Goal: Transaction & Acquisition: Register for event/course

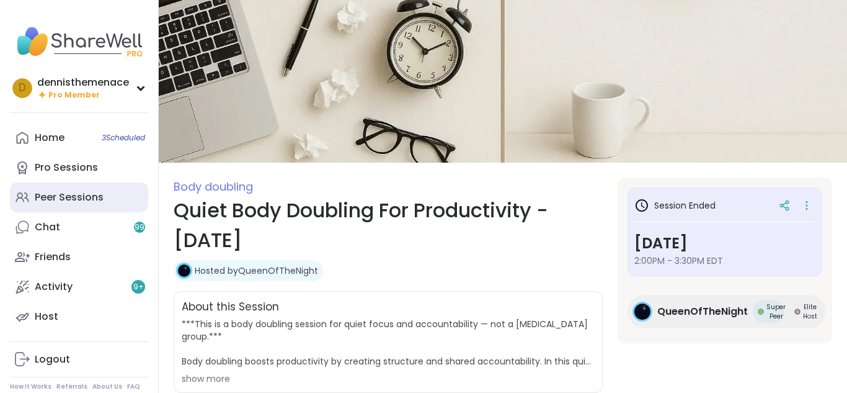
click at [54, 192] on div "Peer Sessions" at bounding box center [69, 197] width 69 height 14
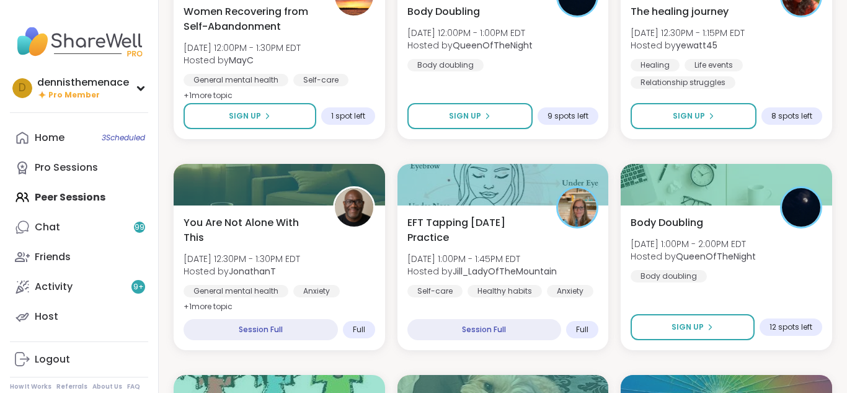
scroll to position [645, 0]
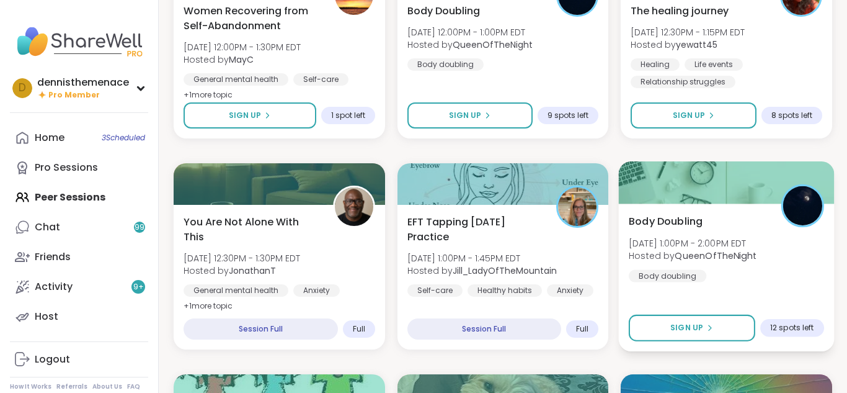
click at [716, 273] on div "Body Doubling [DATE] 1:00PM - 2:00PM EDT Hosted by QueenOfTheNight Body doubling" at bounding box center [726, 247] width 195 height 68
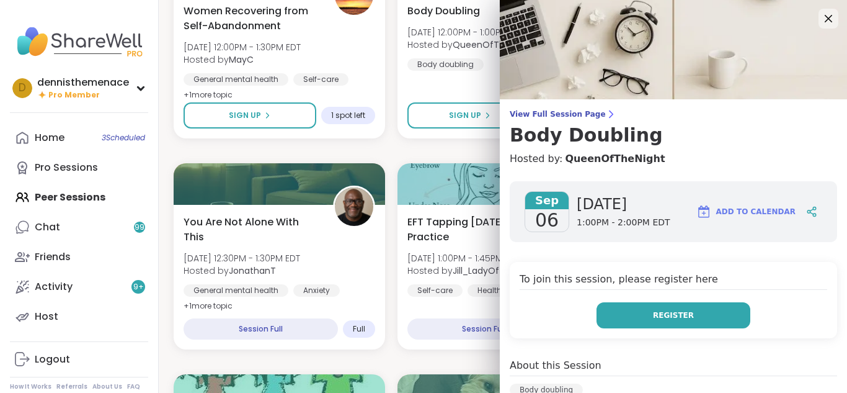
click at [688, 312] on span "Register" at bounding box center [673, 315] width 41 height 11
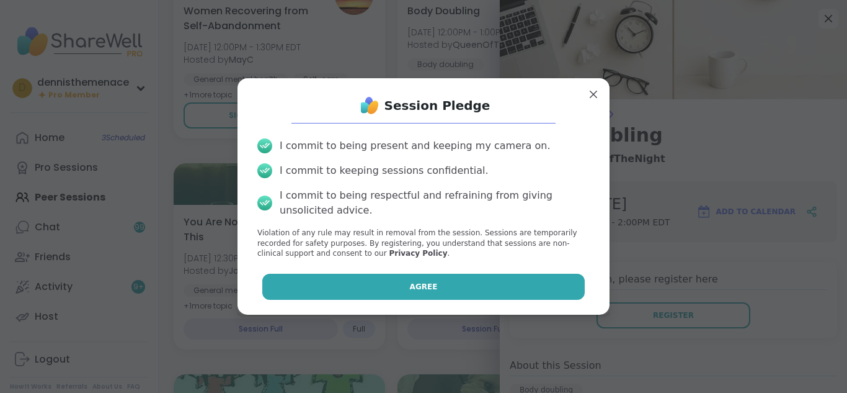
click at [452, 284] on button "Agree" at bounding box center [423, 287] width 323 height 26
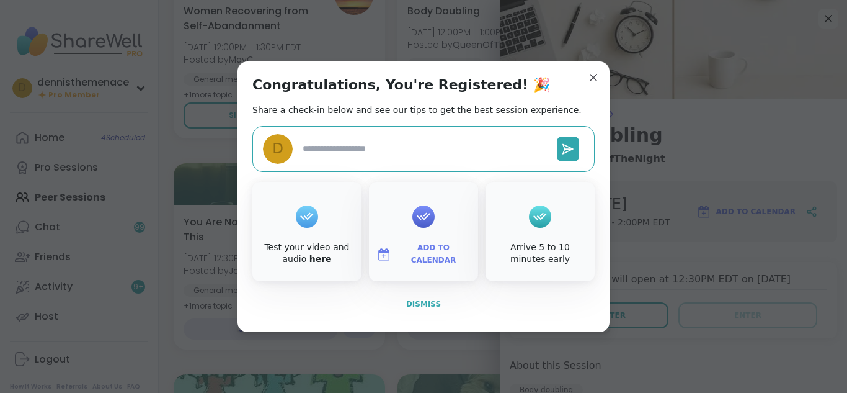
click at [426, 301] on span "Dismiss" at bounding box center [423, 304] width 35 height 9
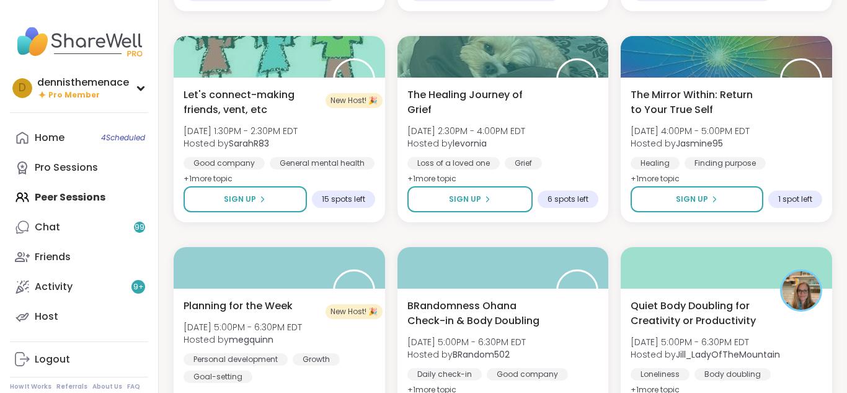
scroll to position [1042, 0]
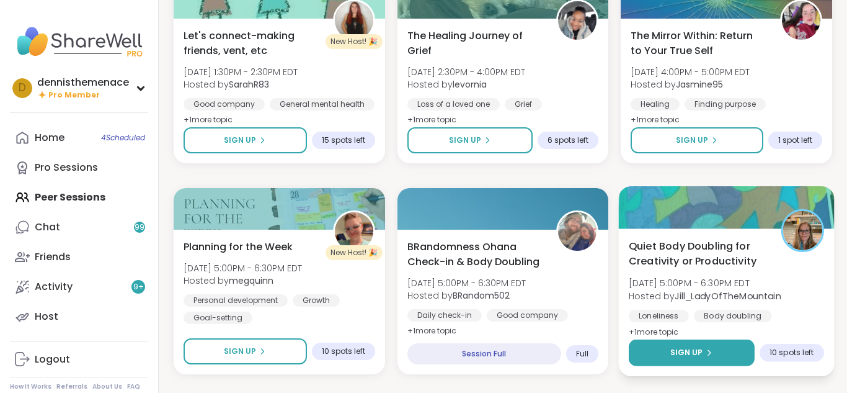
click at [700, 351] on span "Sign Up" at bounding box center [687, 352] width 33 height 11
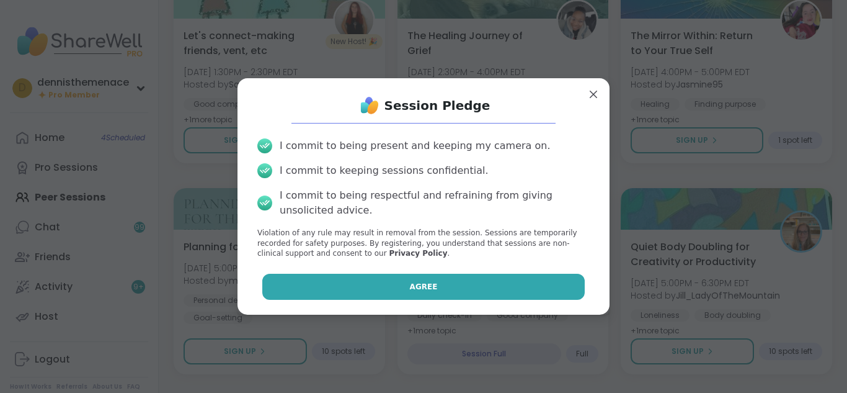
click at [439, 285] on button "Agree" at bounding box center [423, 287] width 323 height 26
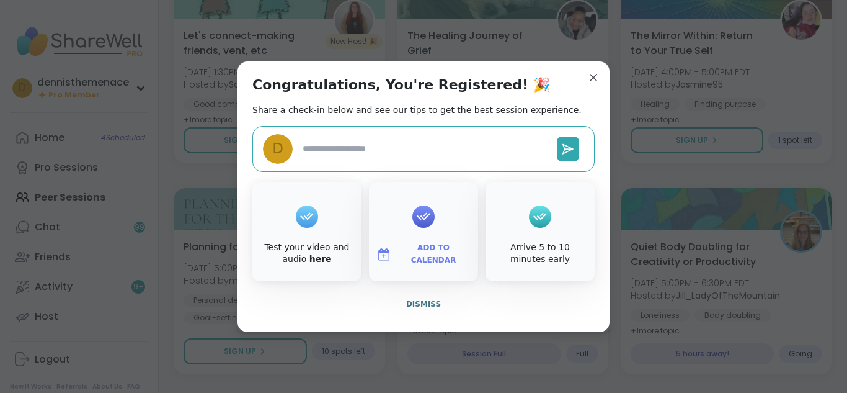
type textarea "*"
click at [425, 303] on span "Dismiss" at bounding box center [423, 304] width 35 height 9
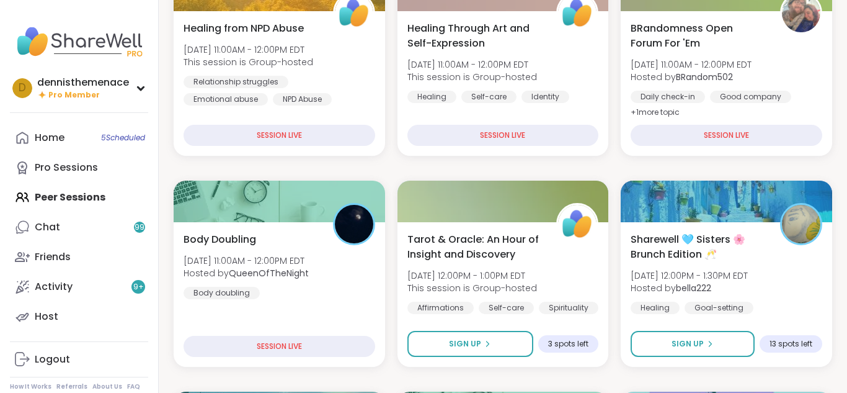
scroll to position [181, 0]
